Goal: Task Accomplishment & Management: Use online tool/utility

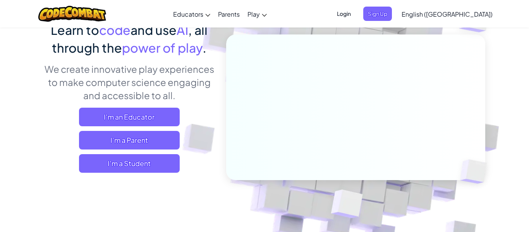
scroll to position [73, 0]
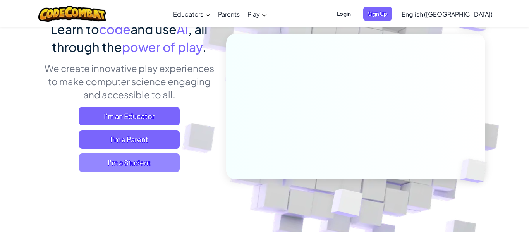
click at [141, 161] on span "I'm a Student" at bounding box center [129, 162] width 101 height 19
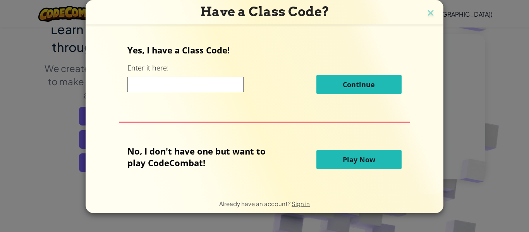
click at [322, 157] on button "Play Now" at bounding box center [359, 159] width 85 height 19
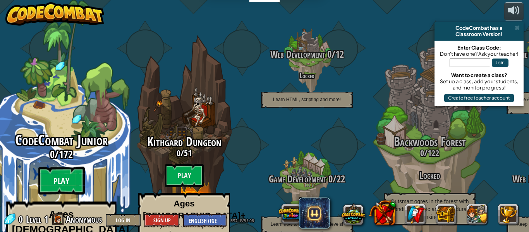
click at [57, 167] on btn "Play" at bounding box center [61, 181] width 47 height 28
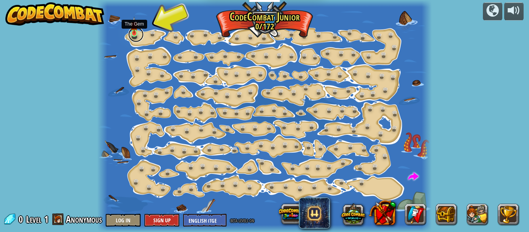
click at [136, 35] on link at bounding box center [136, 35] width 16 height 16
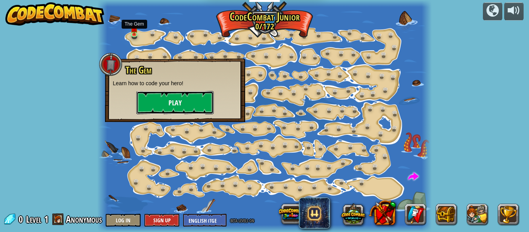
click at [151, 98] on button "Play" at bounding box center [175, 102] width 78 height 23
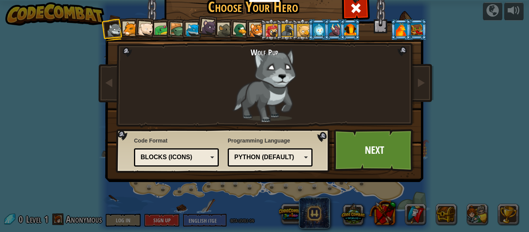
click at [158, 28] on div at bounding box center [162, 30] width 14 height 14
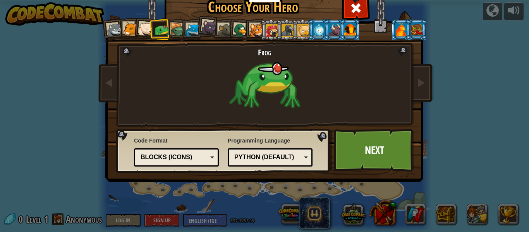
click at [175, 30] on div at bounding box center [177, 30] width 15 height 15
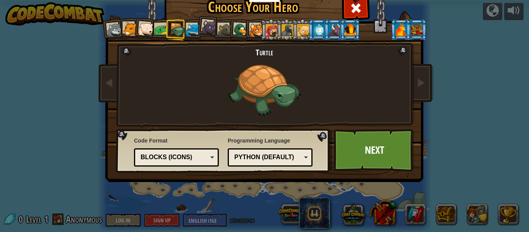
click at [160, 29] on div at bounding box center [162, 30] width 14 height 14
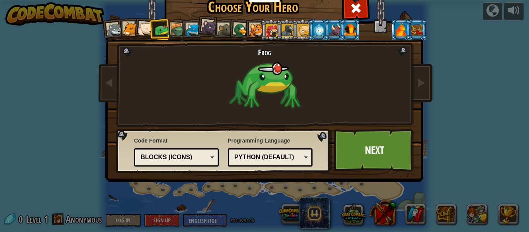
click at [315, 27] on div at bounding box center [319, 29] width 12 height 12
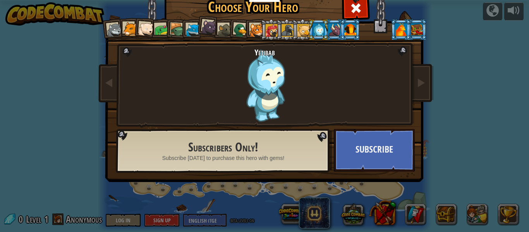
click at [179, 29] on div at bounding box center [177, 30] width 15 height 15
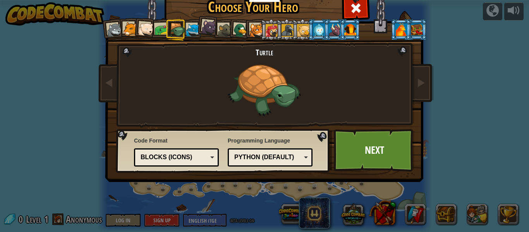
click at [165, 28] on div at bounding box center [162, 30] width 14 height 14
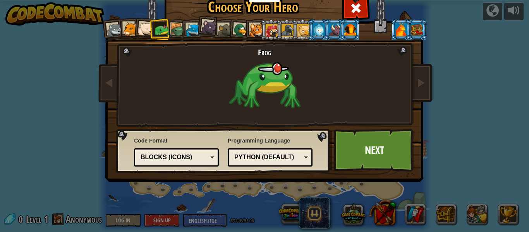
click at [185, 159] on div "Blocks (Icons)" at bounding box center [174, 157] width 67 height 9
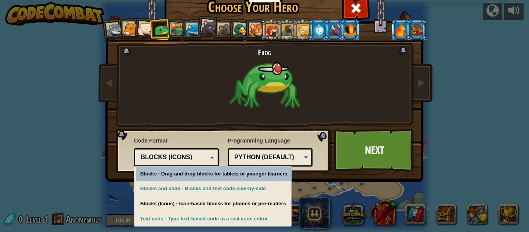
click at [191, 159] on div "Blocks (Icons)" at bounding box center [174, 157] width 67 height 9
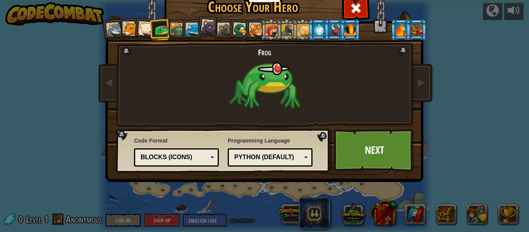
click at [231, 158] on div "Python (Default) JavaScript Lua C++ Java (Experimental) Python (Default)" at bounding box center [270, 157] width 85 height 18
click at [347, 143] on link "Next" at bounding box center [374, 150] width 81 height 43
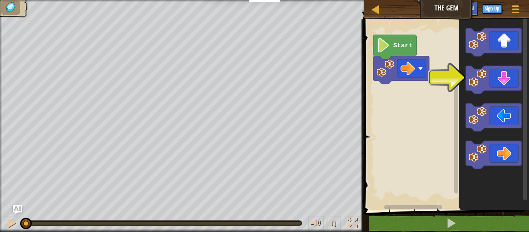
click at [385, 40] on image "Blockly Workspace" at bounding box center [384, 45] width 14 height 14
click at [388, 47] on image "Blockly Workspace" at bounding box center [384, 45] width 14 height 14
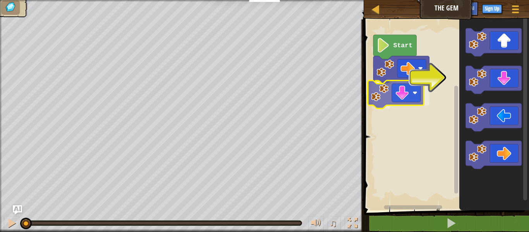
click at [376, 89] on div "Start" at bounding box center [445, 113] width 167 height 195
